Goal: Communication & Community: Answer question/provide support

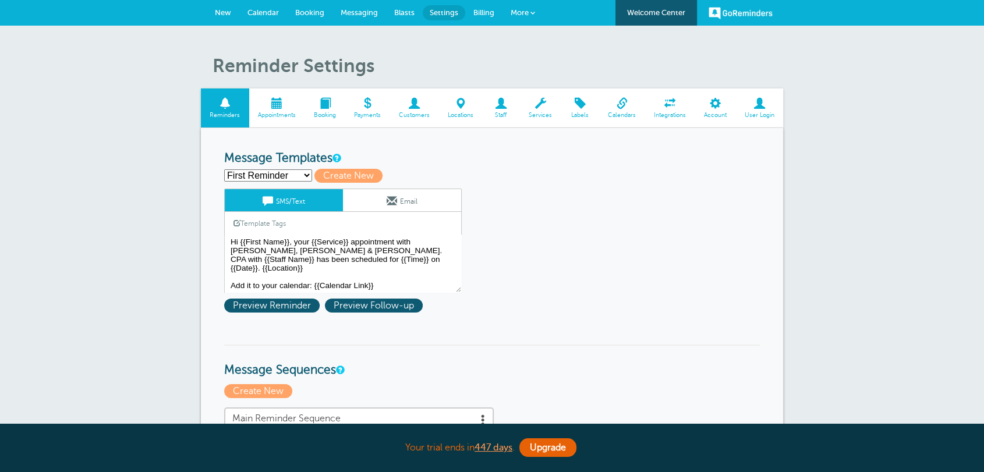
click at [366, 5] on link "Messaging" at bounding box center [360, 13] width 54 height 26
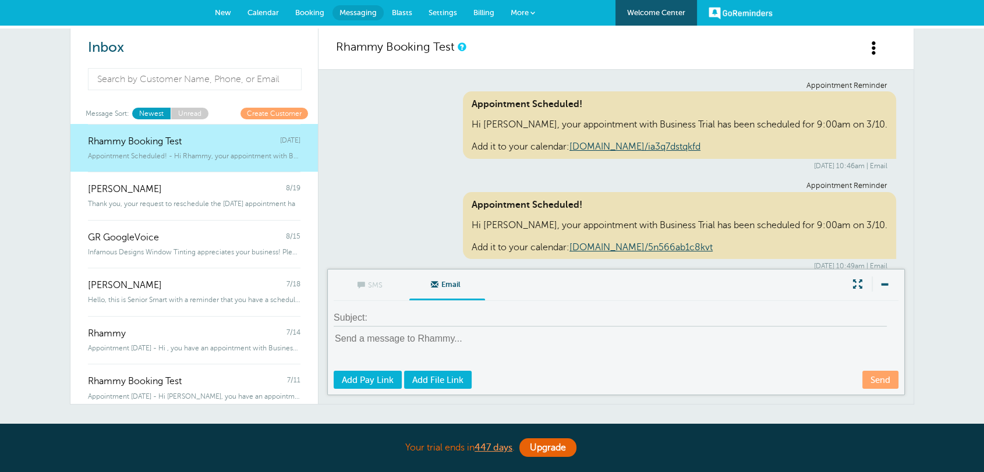
scroll to position [4417, 0]
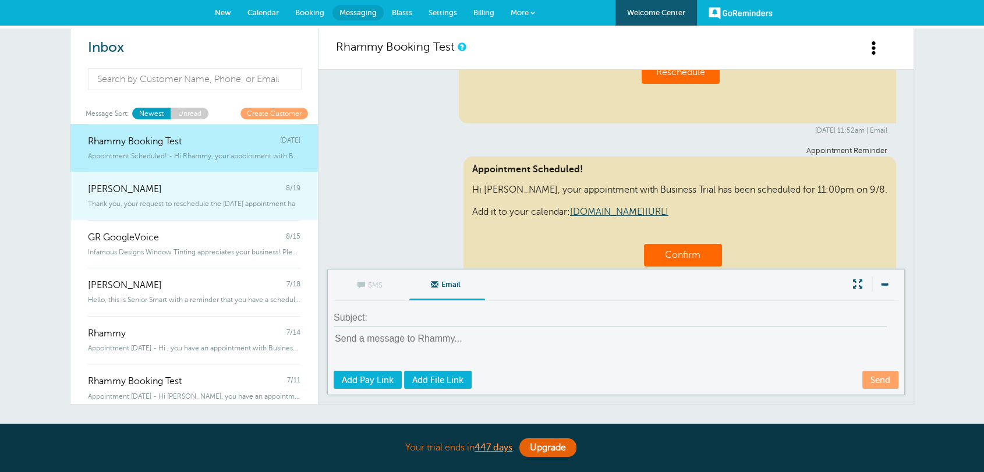
click at [197, 216] on link "[PERSON_NAME] 8/19 Thank you, your request to reschedule the [DATE] appointment…" at bounding box center [194, 196] width 248 height 48
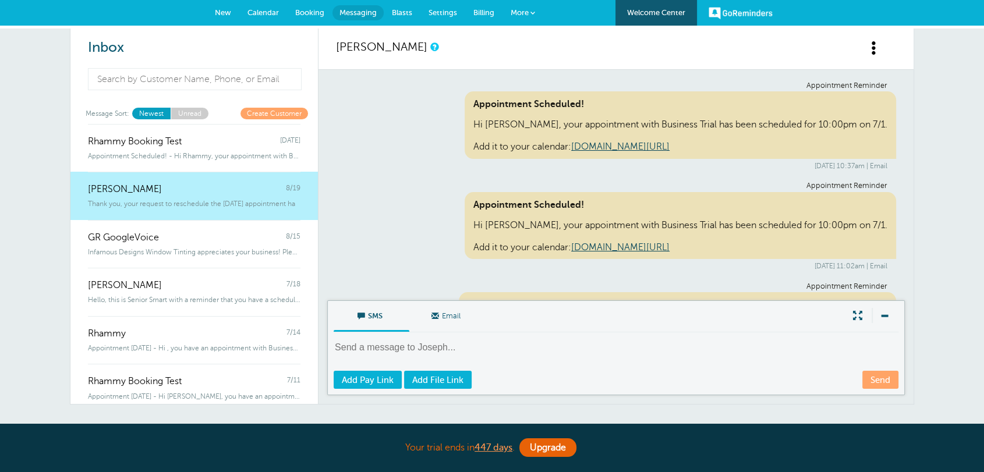
scroll to position [295, 0]
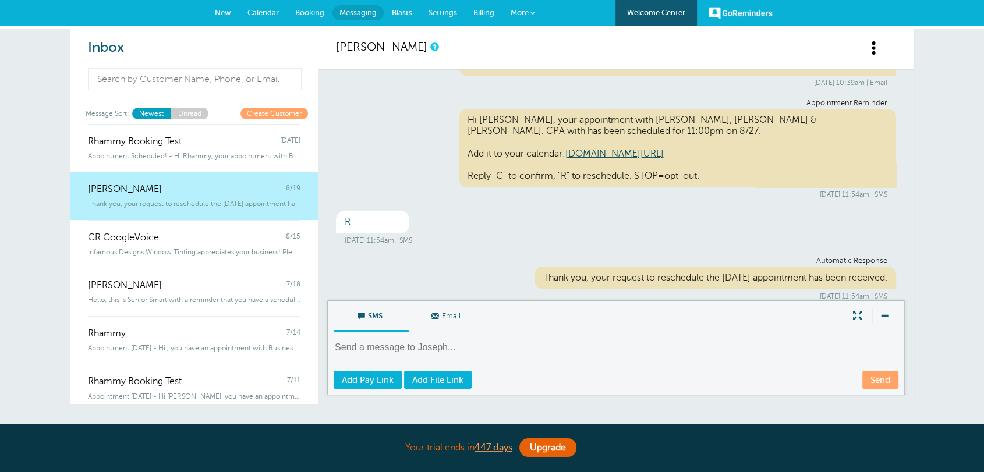
click at [587, 267] on div "Thank you, your request to reschedule the [DATE] appointment has been received." at bounding box center [716, 278] width 362 height 23
click at [587, 267] on div "Thank you, your request to reschedule the Wednesday, Aug. 27 appointment has be…" at bounding box center [716, 278] width 362 height 23
drag, startPoint x: 601, startPoint y: 218, endPoint x: 610, endPoint y: 239, distance: 22.4
click at [601, 218] on div "R Aug. 19, 2025 at 11:54am | SMS" at bounding box center [616, 228] width 560 height 34
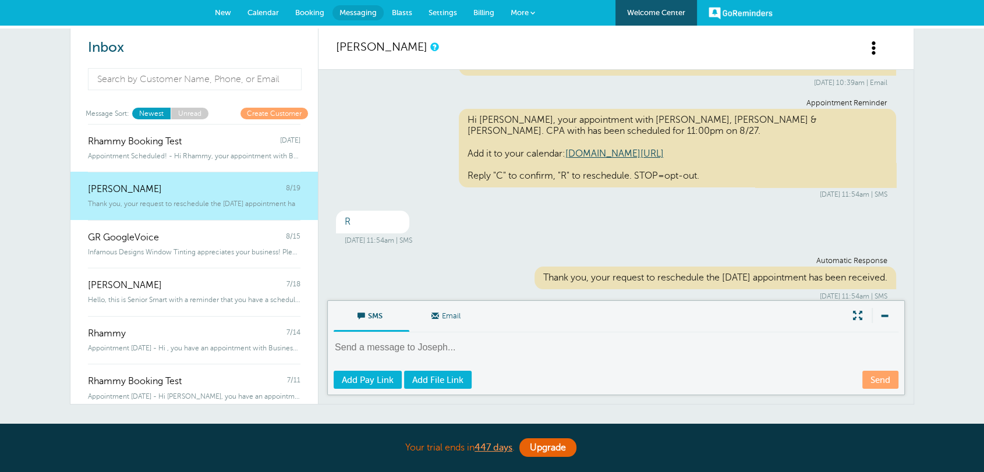
click at [610, 267] on div "Thank you, your request to reschedule the Wednesday, Aug. 27 appointment has be…" at bounding box center [716, 278] width 362 height 23
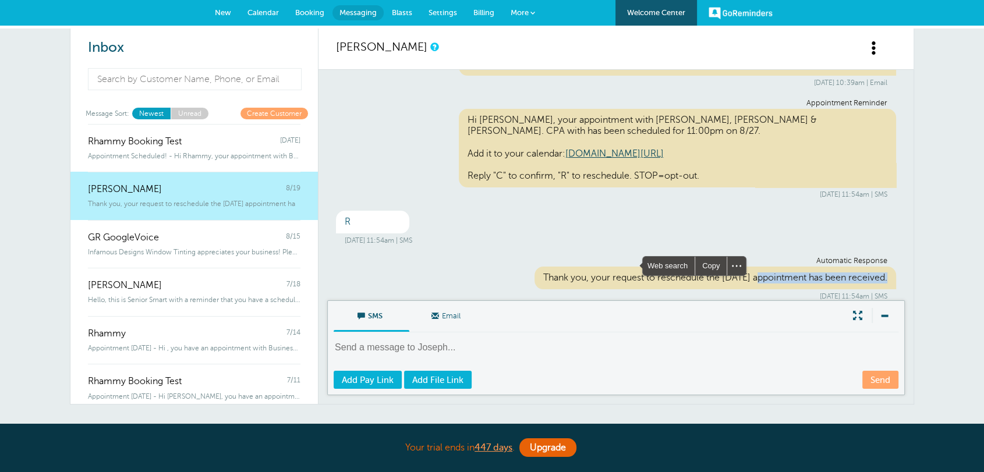
click at [610, 267] on div "Thank you, your request to reschedule the Wednesday, Aug. 27 appointment has be…" at bounding box center [716, 278] width 362 height 23
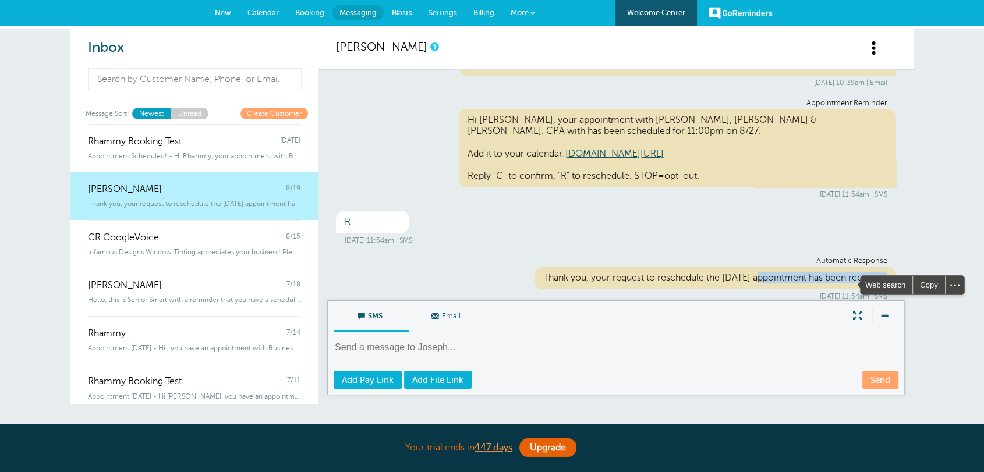
copy div "Thank you, your request to reschedule the Wednesday, Aug. 27 appointment has be…"
